Goal: Task Accomplishment & Management: Complete application form

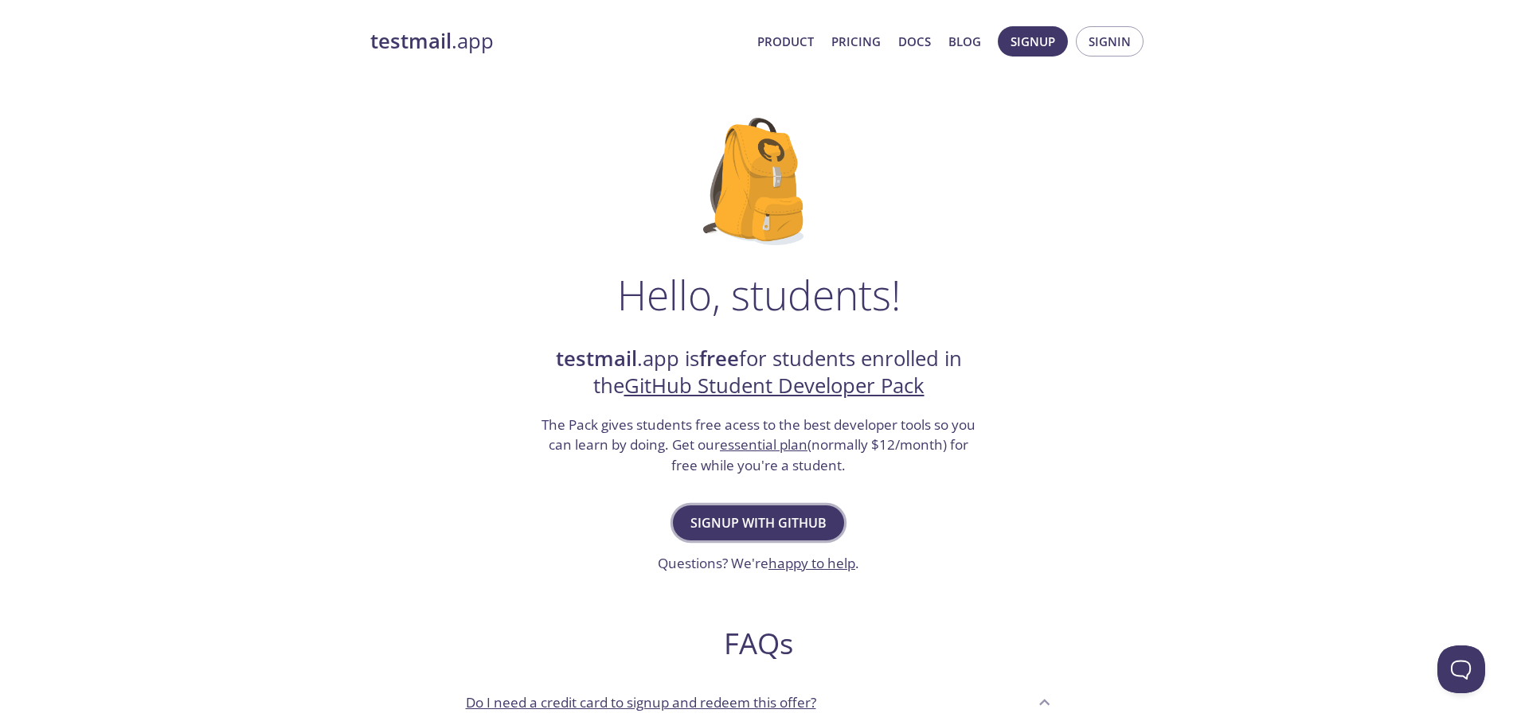
click at [740, 506] on button "Signup with GitHub" at bounding box center [758, 523] width 171 height 35
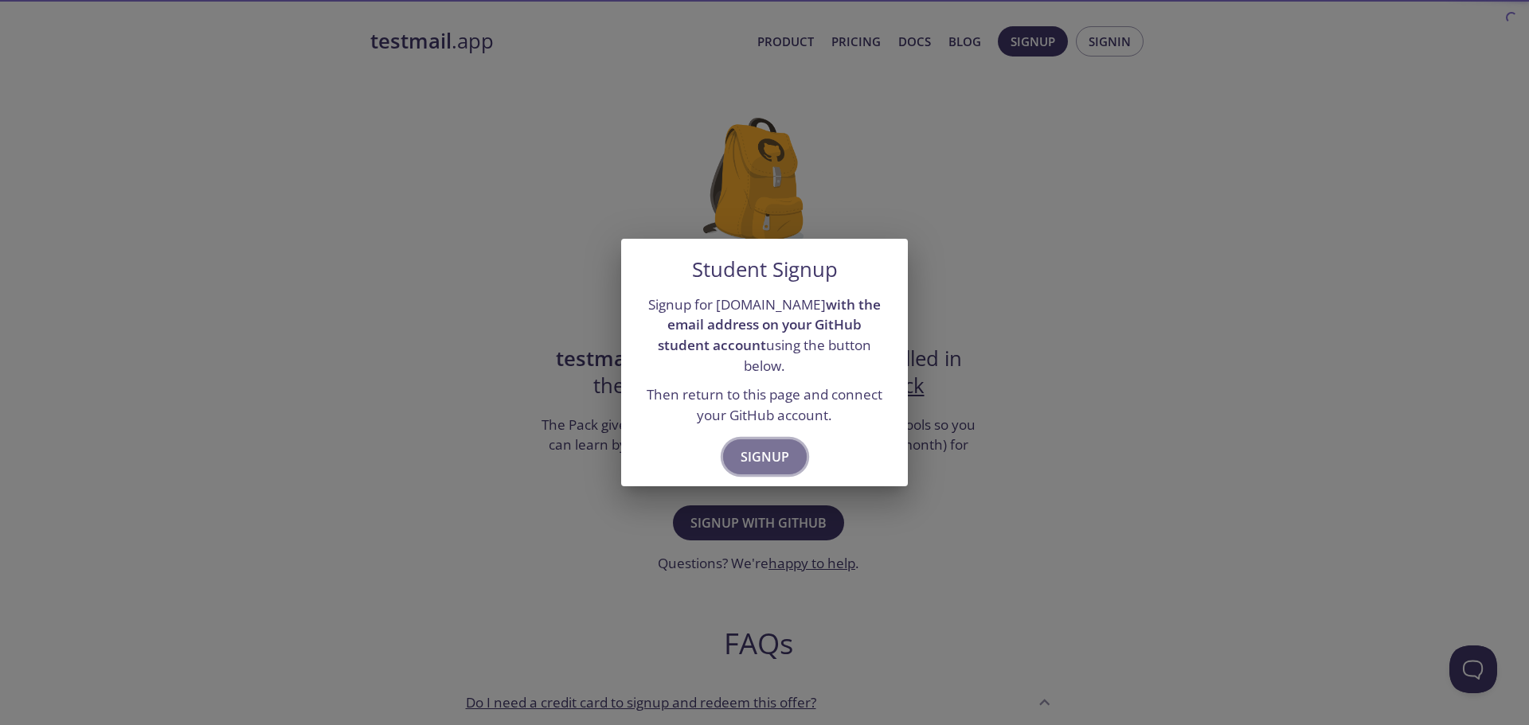
click at [742, 452] on span "Signup" at bounding box center [764, 457] width 49 height 22
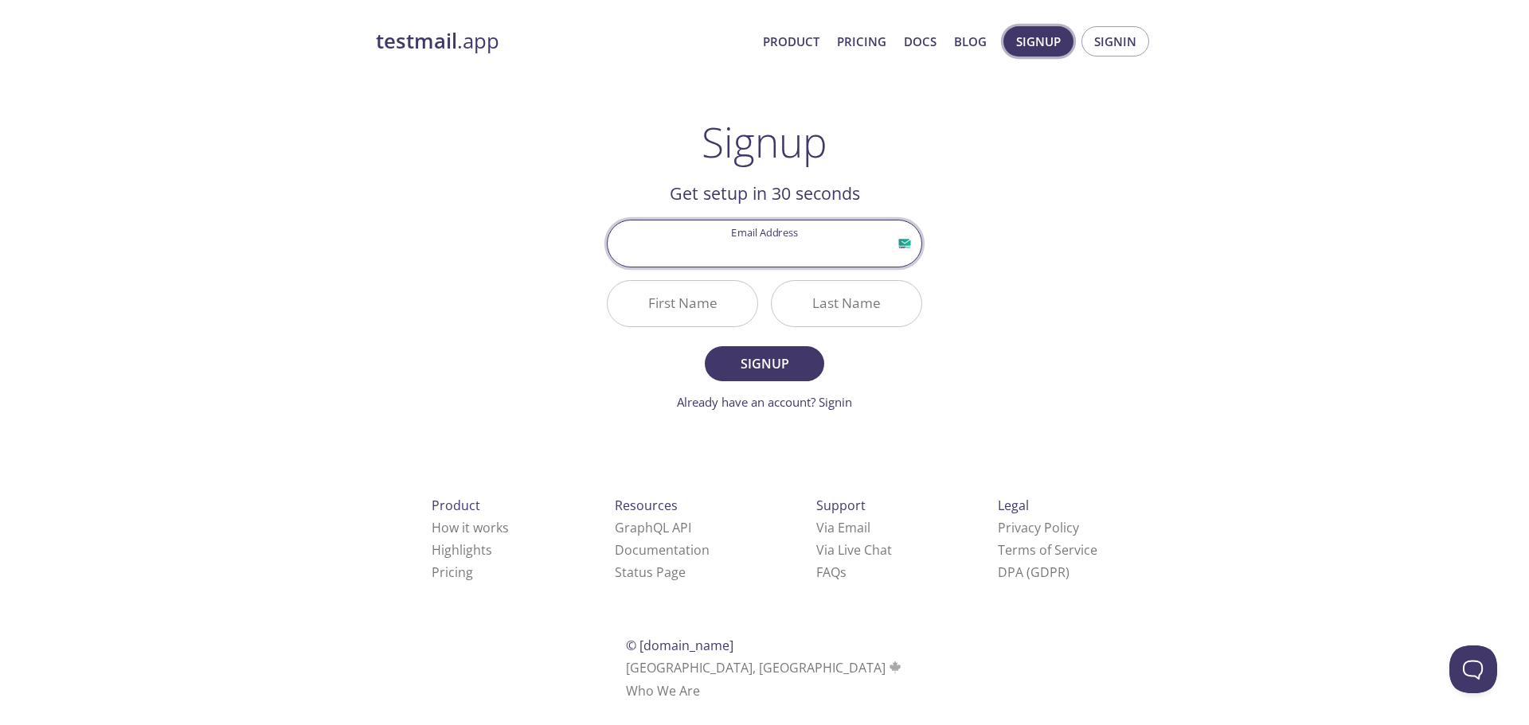
click at [1010, 41] on button "Signup" at bounding box center [1038, 41] width 70 height 30
click at [802, 248] on input "Email Address" at bounding box center [765, 243] width 314 height 45
type input "[EMAIL_ADDRESS][DOMAIN_NAME]"
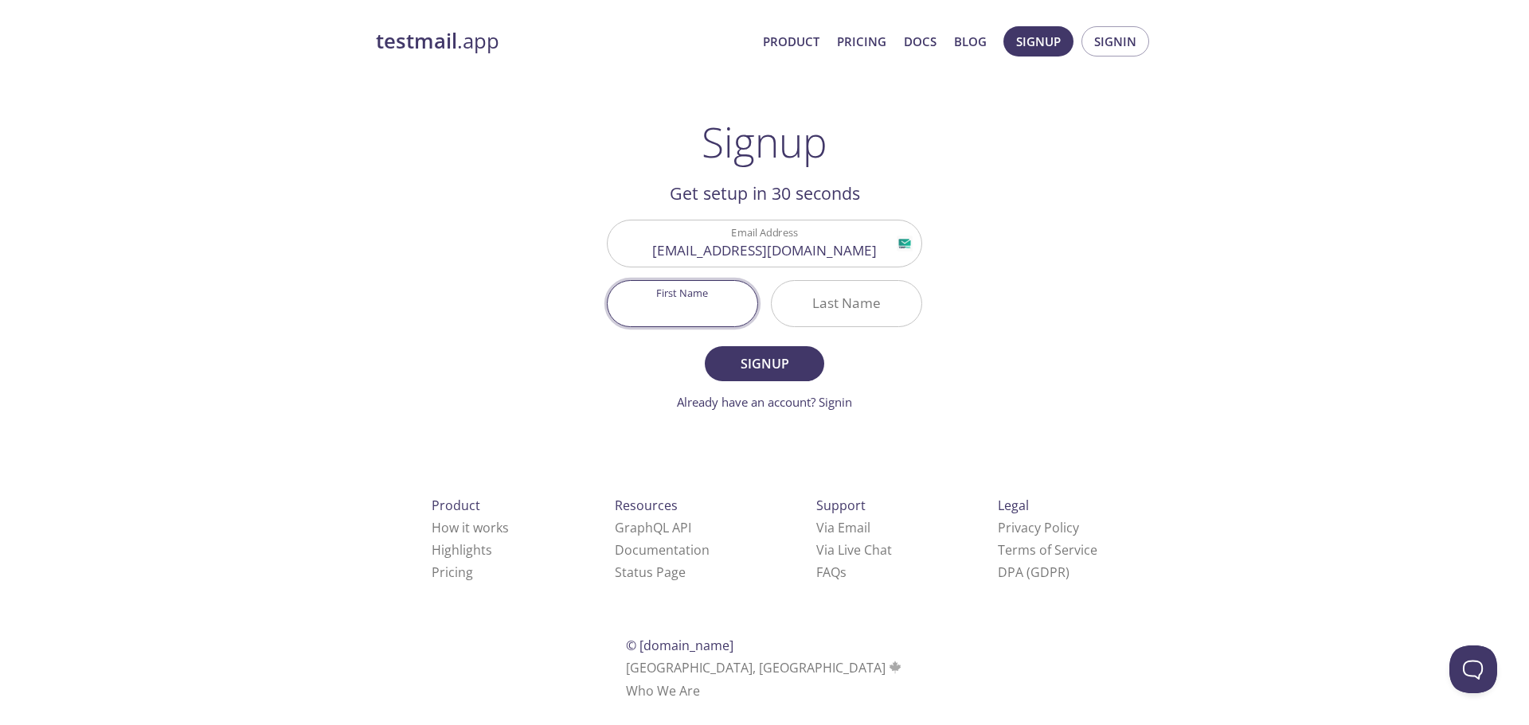
click at [709, 302] on input "First Name" at bounding box center [683, 303] width 150 height 45
type input "[PERSON_NAME]"
type input "CR"
click at [832, 307] on input "CR" at bounding box center [847, 303] width 150 height 45
click at [846, 306] on input "CR" at bounding box center [847, 303] width 150 height 45
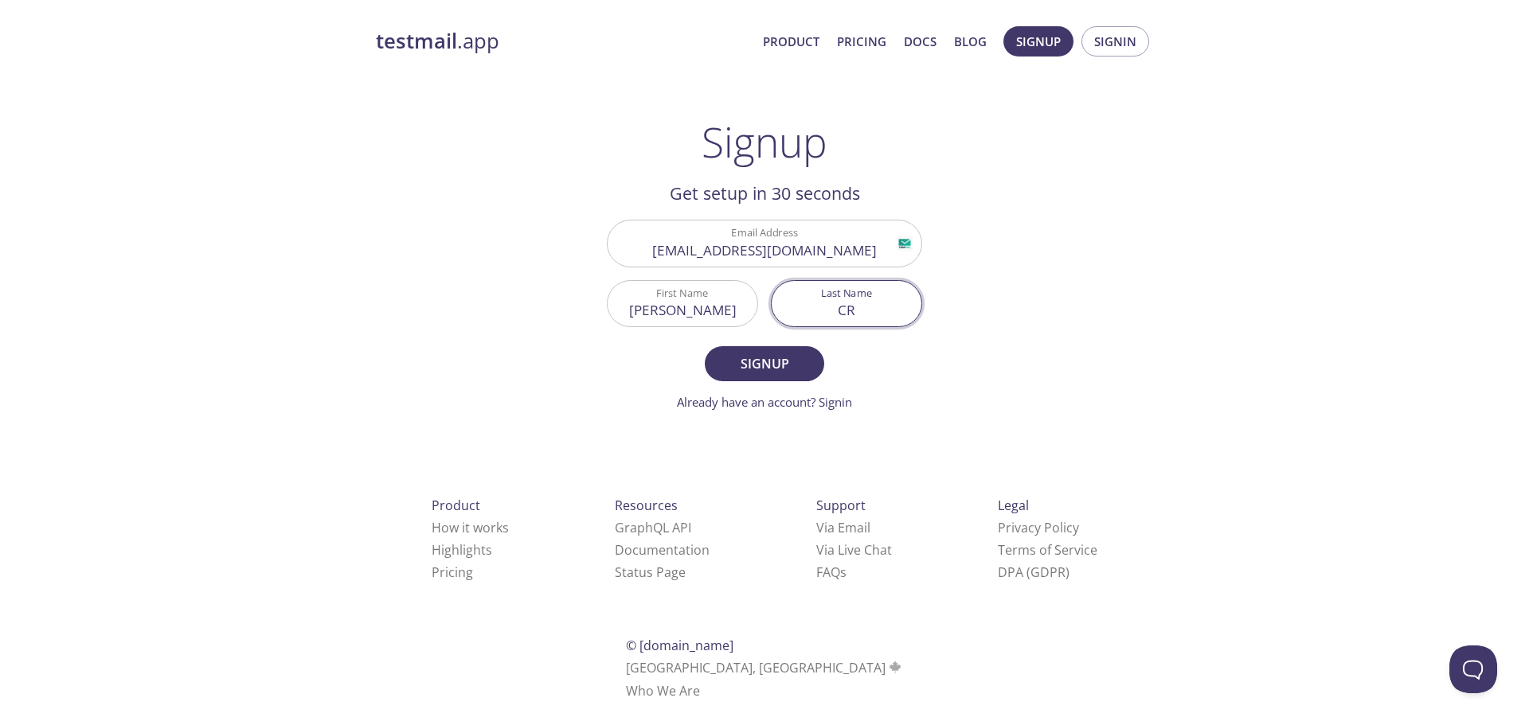
click at [852, 306] on input "CR" at bounding box center [847, 303] width 150 height 45
type input "[PERSON_NAME]"
click at [799, 360] on span "Signup" at bounding box center [764, 364] width 84 height 22
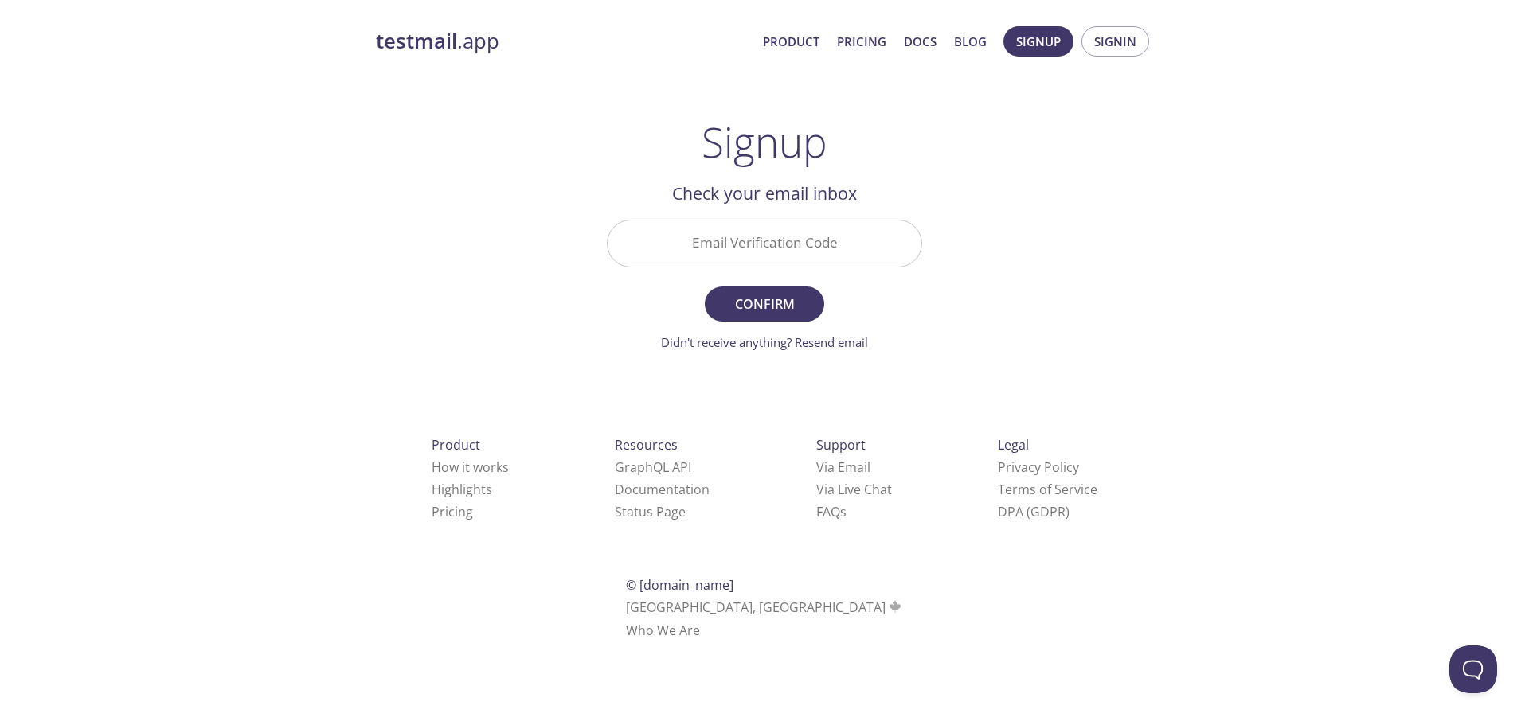
click at [870, 232] on input "Email Verification Code" at bounding box center [765, 243] width 314 height 45
click at [755, 252] on input "Email Verification Code" at bounding box center [765, 243] width 314 height 45
paste input "8UESMX8"
type input "8UESMX8"
click at [751, 306] on span "Confirm" at bounding box center [764, 304] width 84 height 22
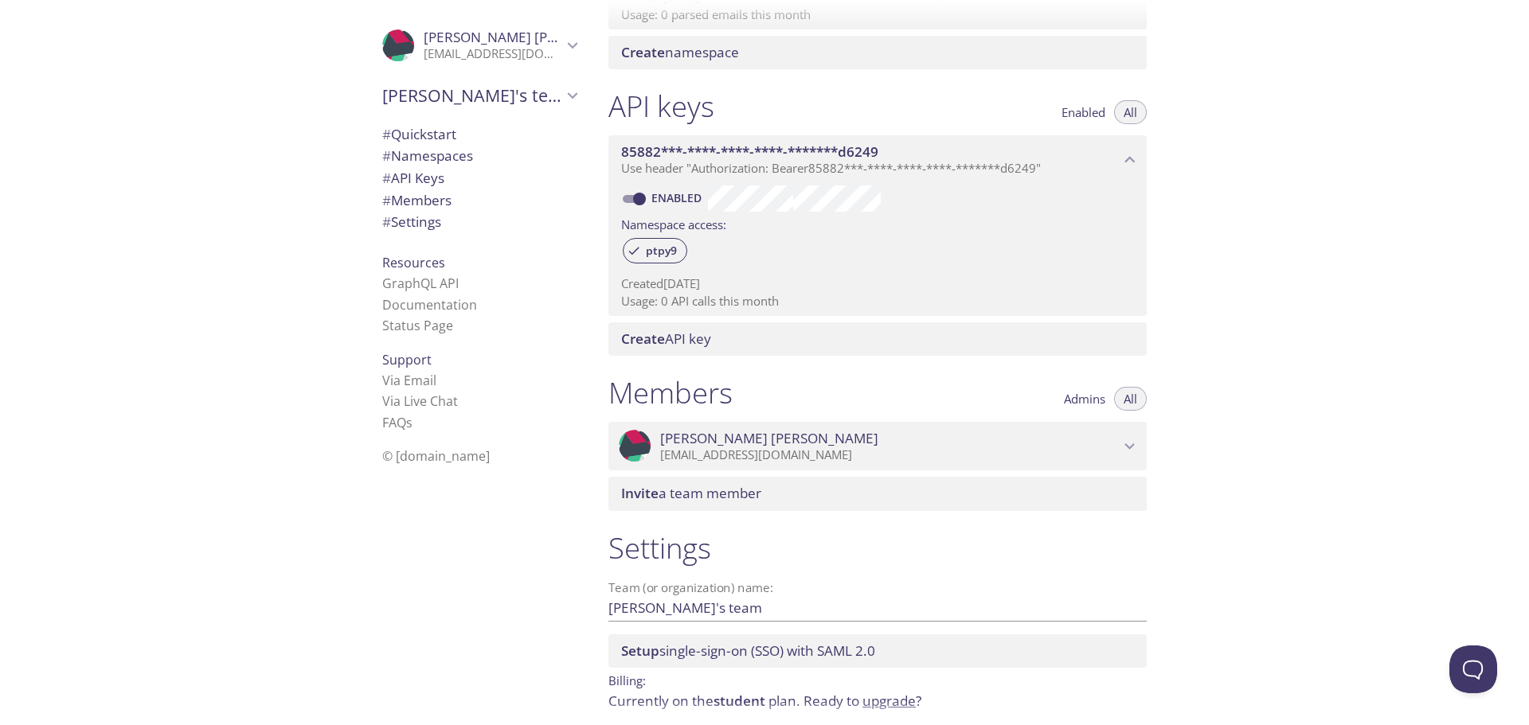
scroll to position [407, 0]
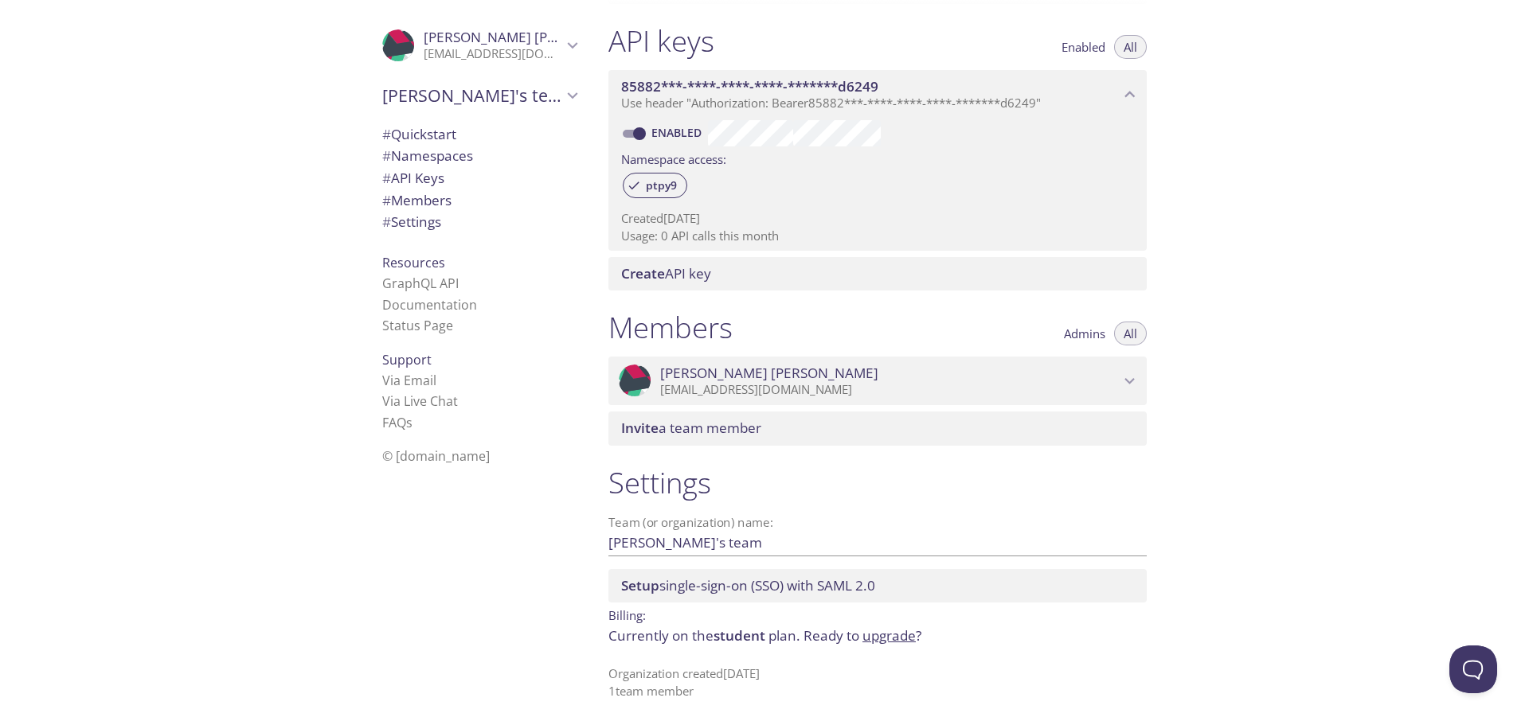
click at [664, 545] on input "Jonathan's team" at bounding box center [851, 542] width 487 height 26
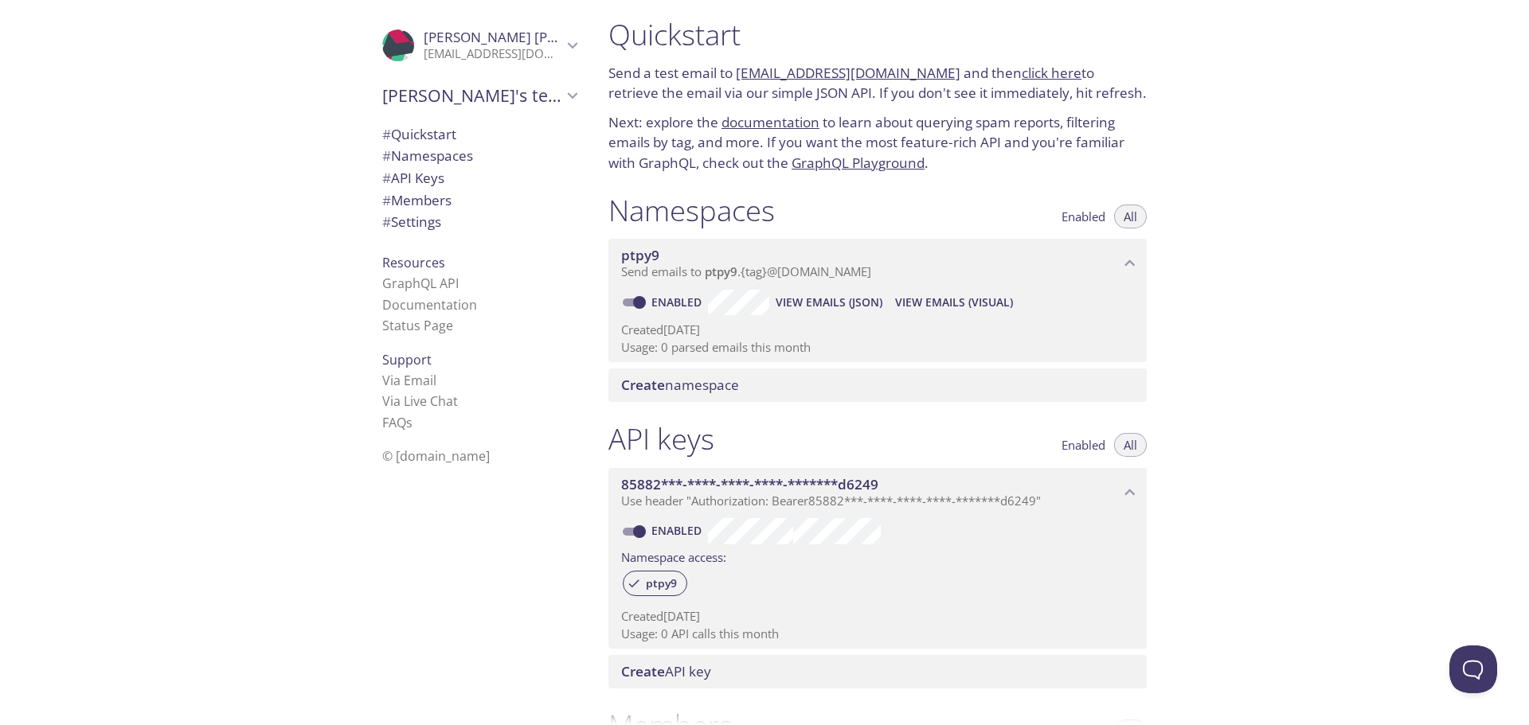
scroll to position [0, 0]
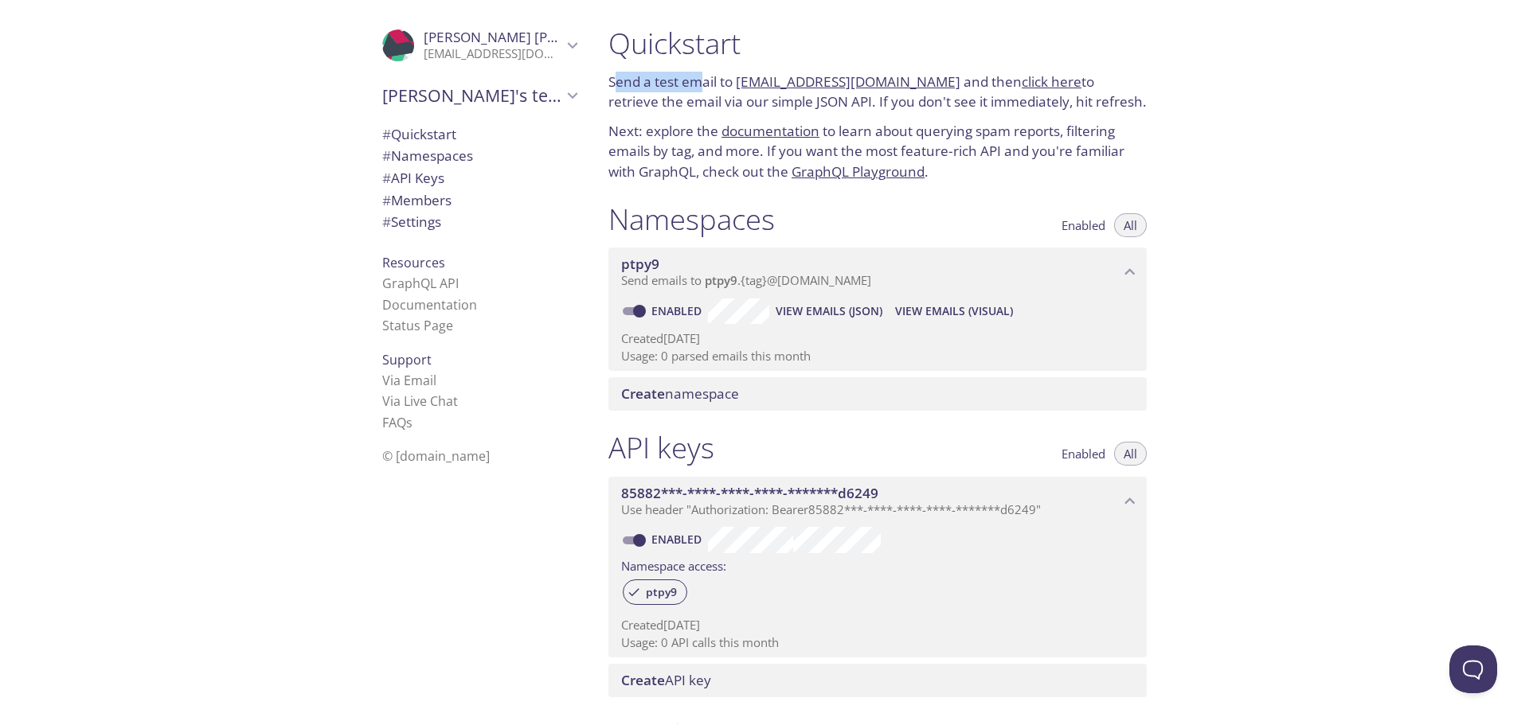
drag, startPoint x: 619, startPoint y: 79, endPoint x: 706, endPoint y: 80, distance: 86.8
click at [706, 80] on p "Send a test email to ptpy9.test@inbox.testmail.app and then click here to retri…" at bounding box center [877, 92] width 538 height 41
drag, startPoint x: 949, startPoint y: 84, endPoint x: 971, endPoint y: 83, distance: 22.4
click at [971, 83] on p "Send a test email to ptpy9.test@inbox.testmail.app and then click here to retri…" at bounding box center [877, 92] width 538 height 41
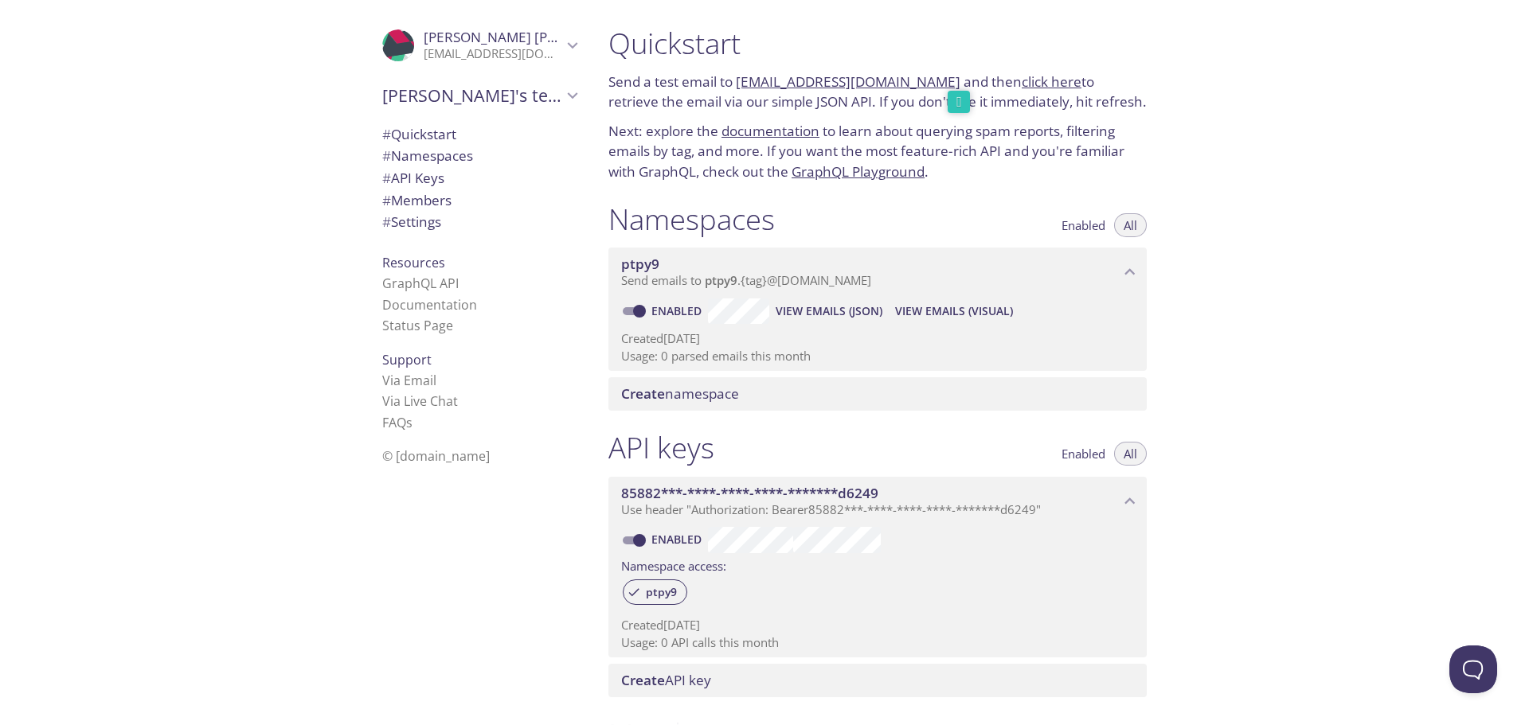
click at [1069, 84] on p "Send a test email to ptpy9.test@inbox.testmail.app and then click here to retri…" at bounding box center [877, 92] width 538 height 41
click at [1022, 77] on link "click here" at bounding box center [1052, 81] width 60 height 18
click at [797, 86] on link "ptpy9.test@inbox.testmail.app" at bounding box center [848, 81] width 225 height 18
click at [1001, 202] on div "Namespaces Enabled All" at bounding box center [877, 221] width 538 height 40
click at [648, 132] on p "Next: explore the documentation to learn about querying spam reports, filtering…" at bounding box center [877, 151] width 538 height 61
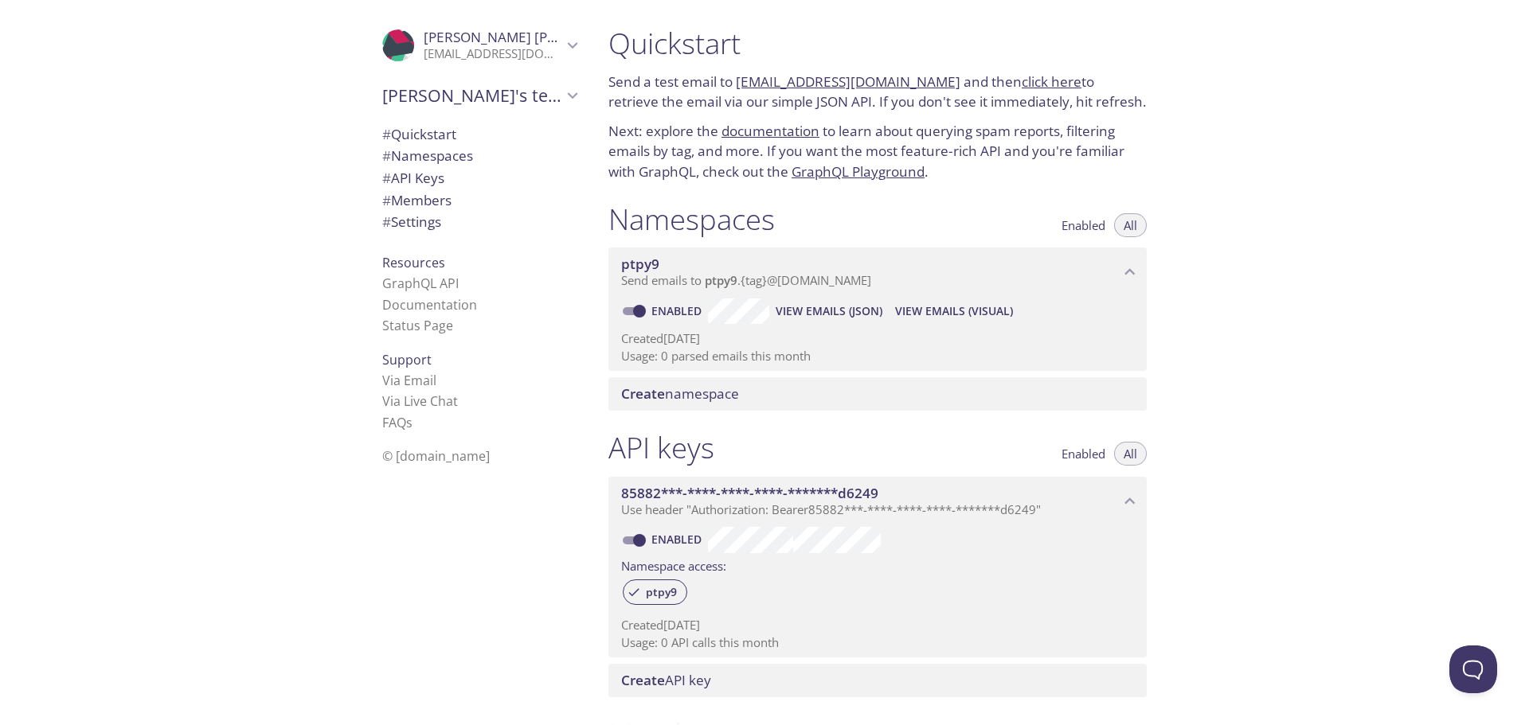
drag, startPoint x: 618, startPoint y: 226, endPoint x: 796, endPoint y: 222, distance: 178.4
click at [796, 222] on div "Namespaces Enabled All" at bounding box center [877, 221] width 538 height 40
click at [829, 311] on span "View Emails (JSON)" at bounding box center [829, 311] width 107 height 19
click at [934, 315] on span "View Emails (Visual)" at bounding box center [954, 311] width 118 height 19
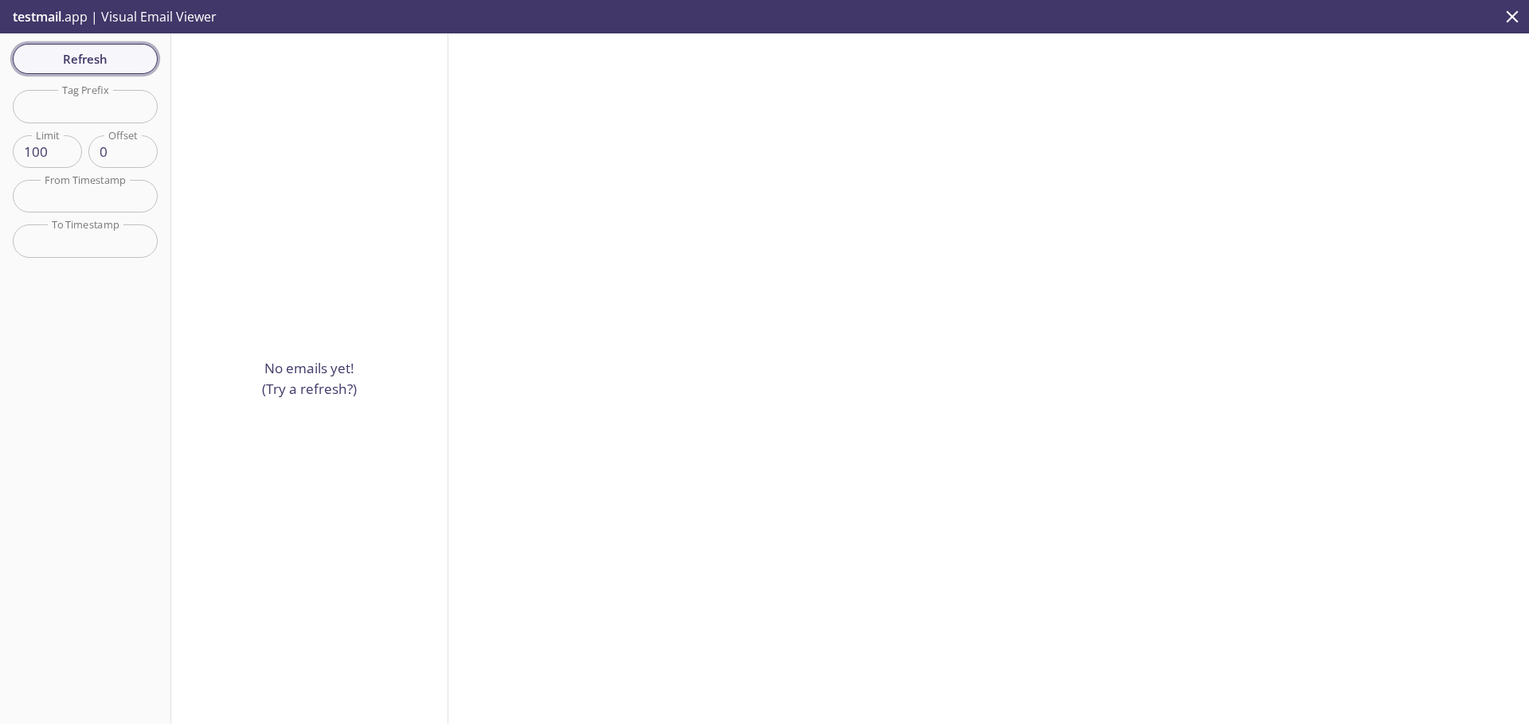
click at [123, 62] on span "Refresh" at bounding box center [84, 59] width 119 height 21
click at [544, 112] on div at bounding box center [988, 378] width 1080 height 690
click at [336, 101] on div "No emails yet! (Try a refresh?)" at bounding box center [309, 378] width 277 height 690
click at [52, 144] on input "100" at bounding box center [47, 151] width 69 height 33
type input "100"
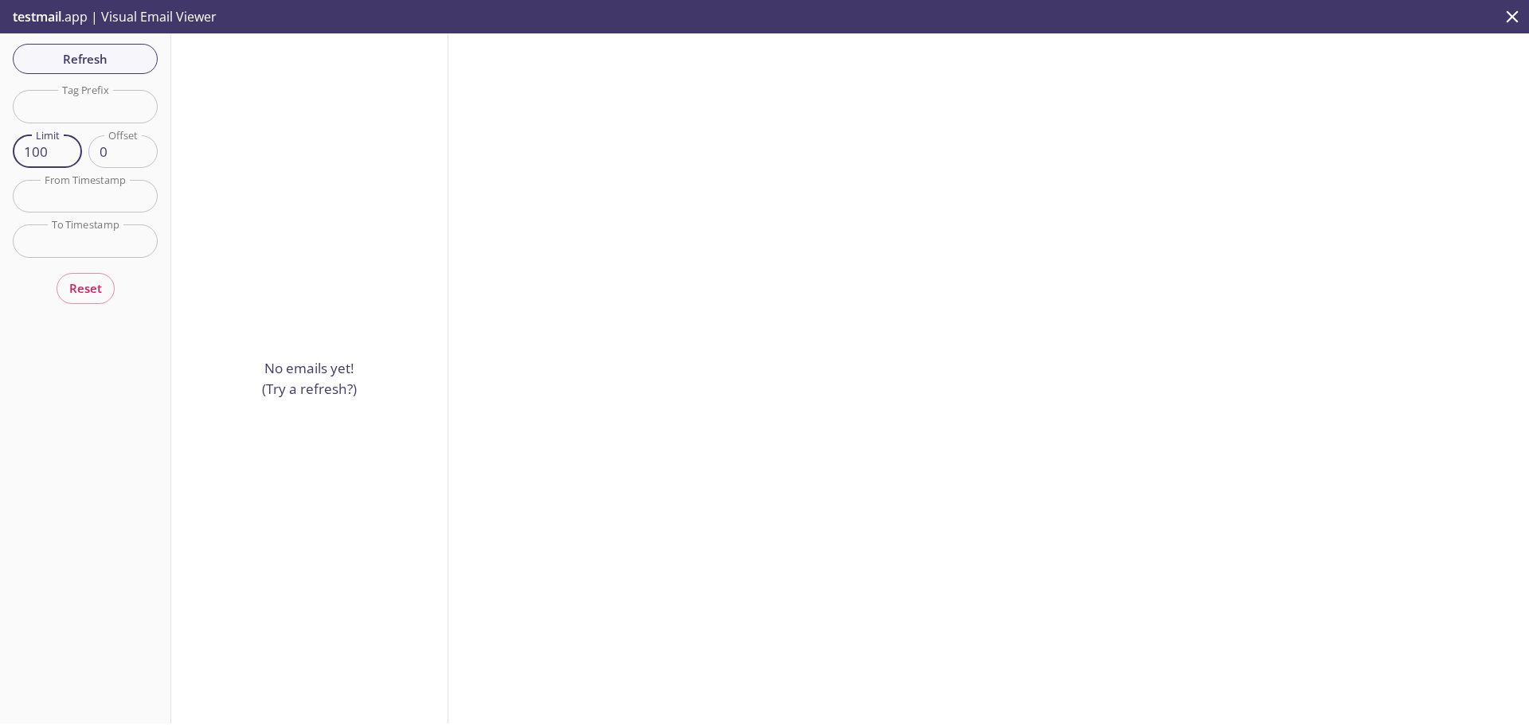
click at [189, 236] on div "No emails yet! (Try a refresh?)" at bounding box center [309, 378] width 277 height 690
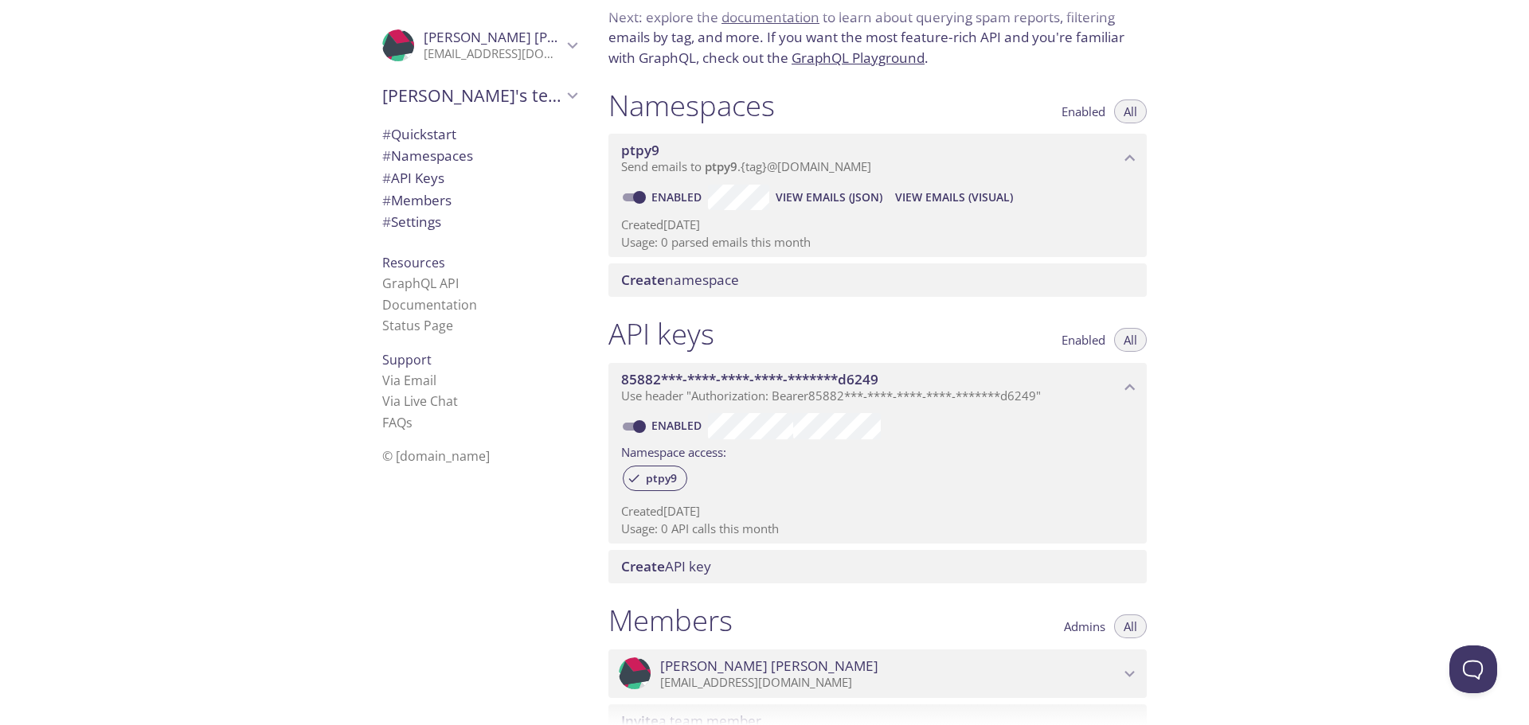
scroll to position [159, 0]
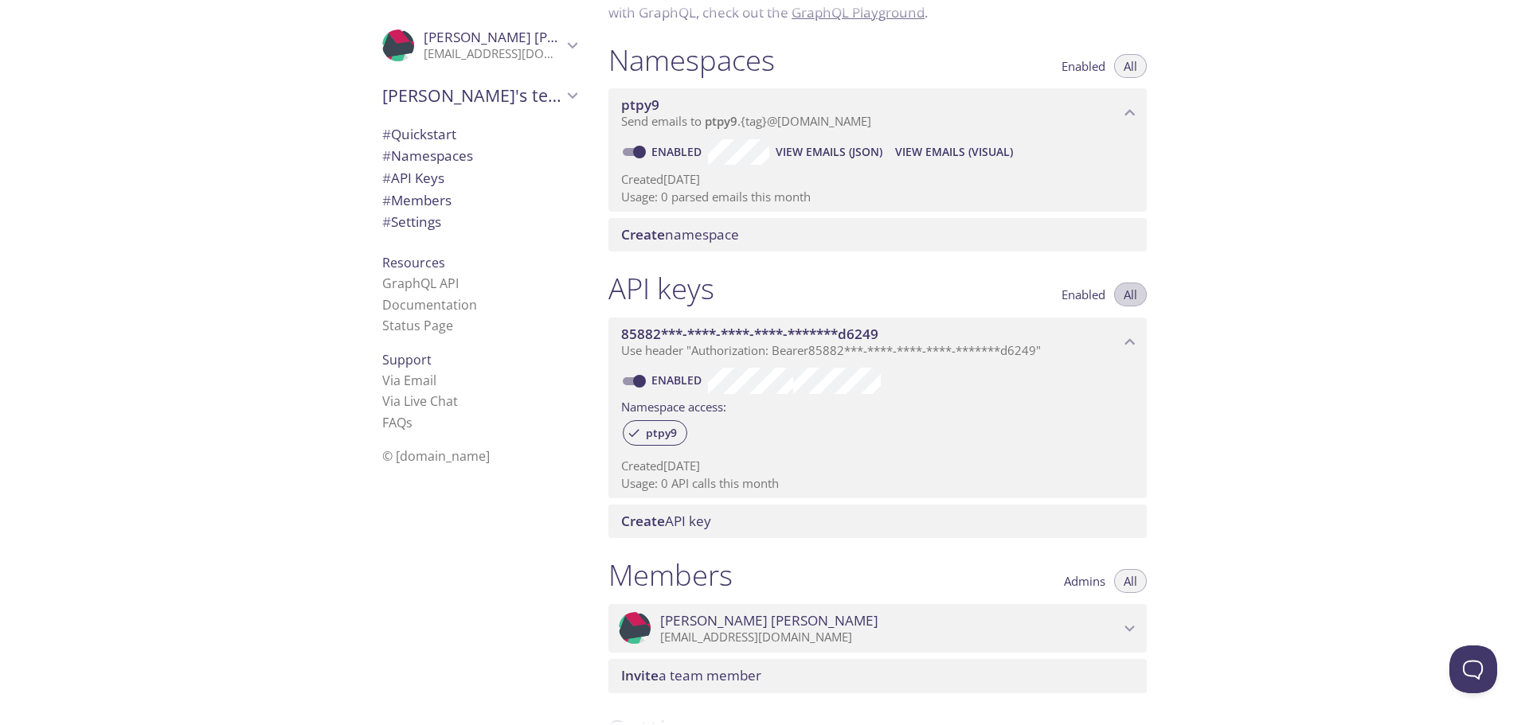
click at [1138, 295] on button "All" at bounding box center [1130, 295] width 33 height 24
type button "all"
